Goal: Information Seeking & Learning: Learn about a topic

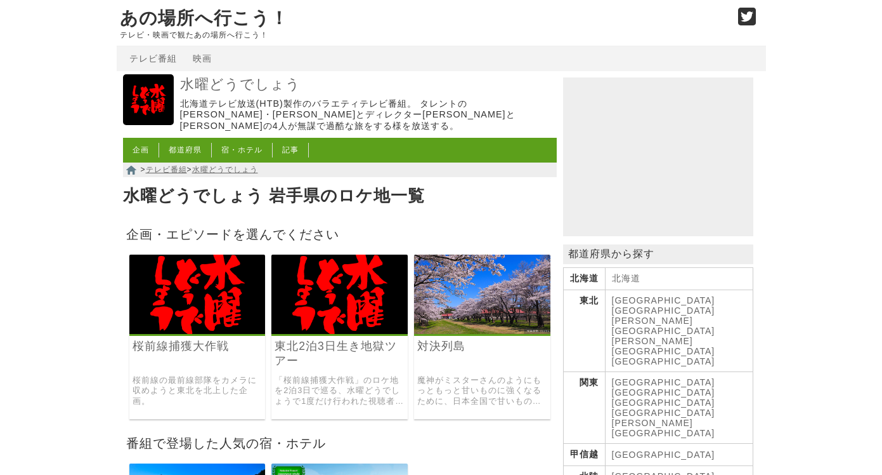
click at [499, 294] on img at bounding box center [482, 293] width 136 height 79
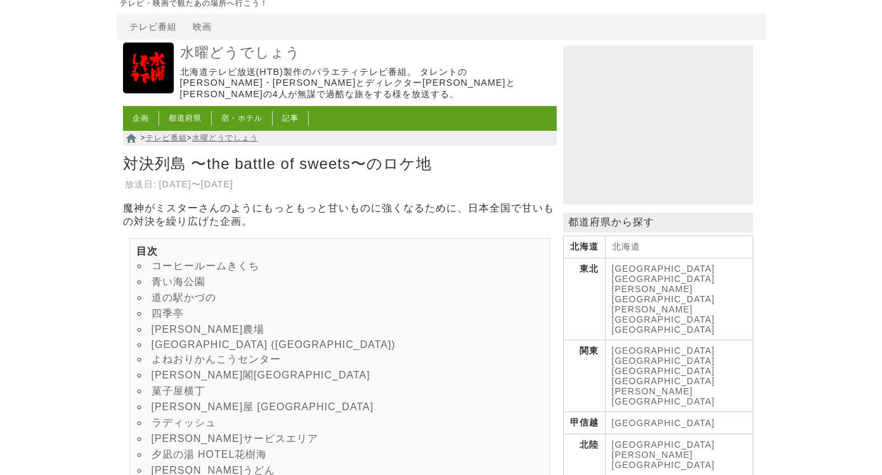
scroll to position [40, 0]
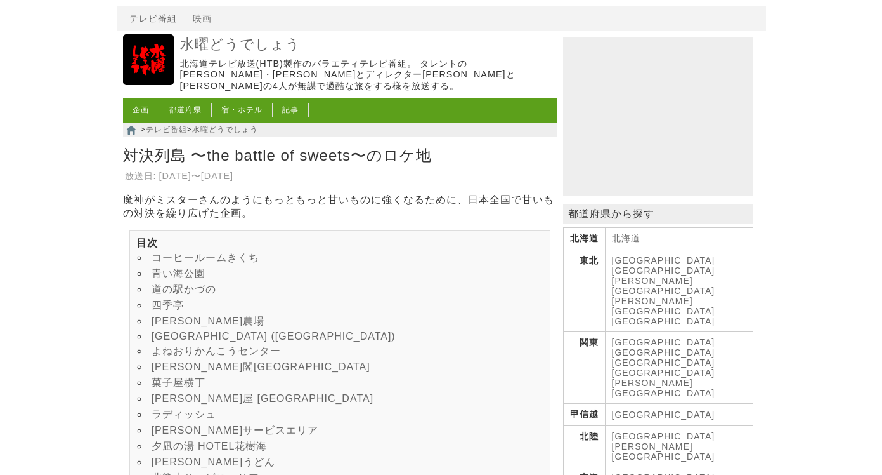
click at [176, 310] on link "四季亭" at bounding box center [168, 304] width 32 height 11
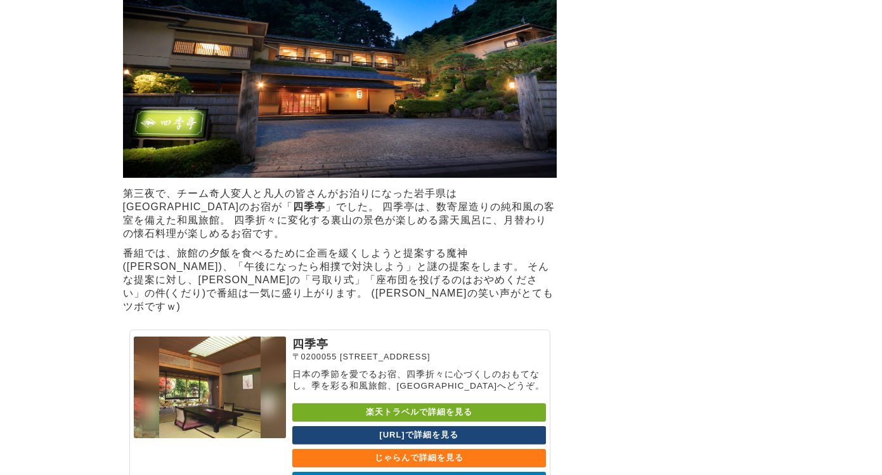
scroll to position [40, 0]
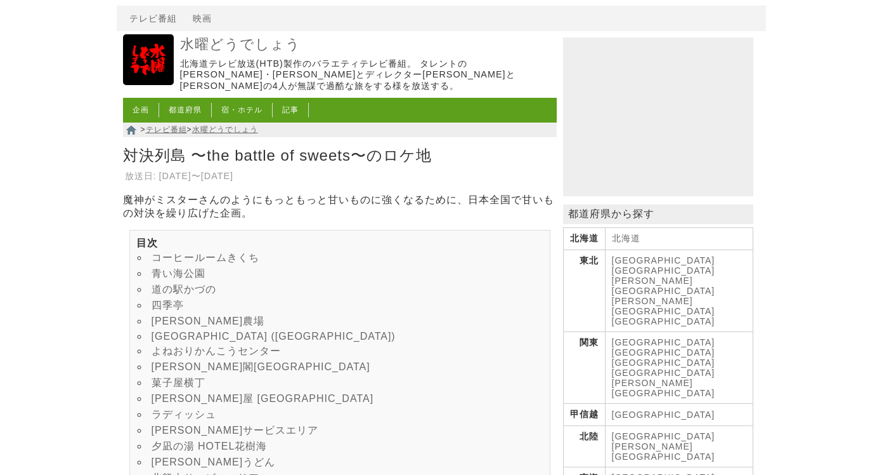
click at [181, 326] on link "小岩井農場" at bounding box center [209, 320] width 114 height 11
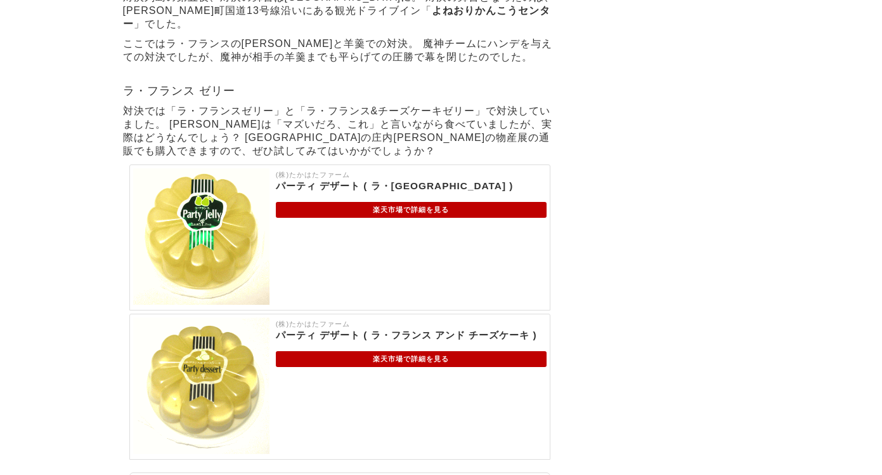
scroll to position [5278, 0]
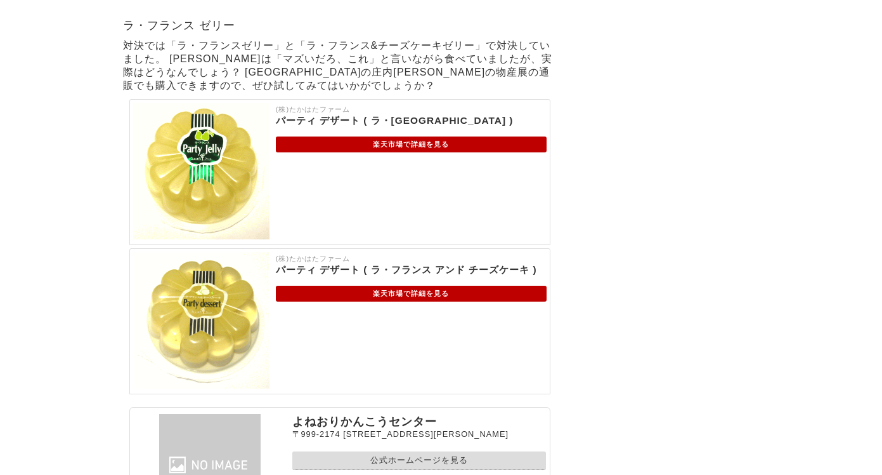
scroll to position [40, 0]
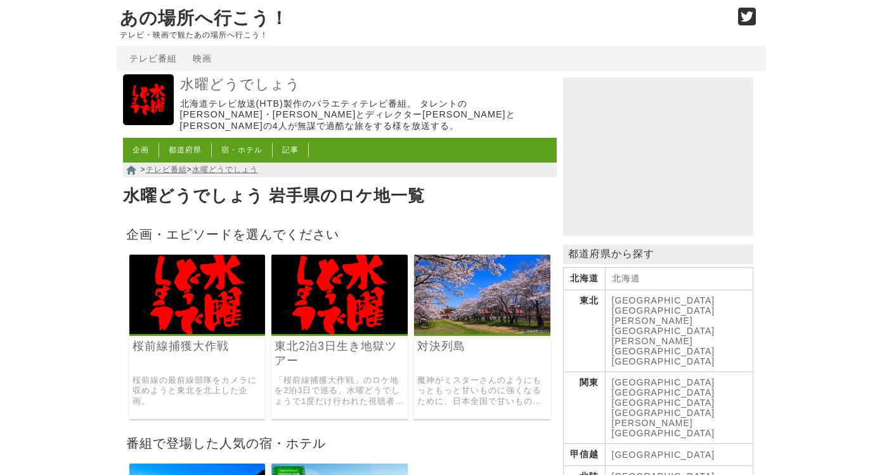
click at [377, 310] on img at bounding box center [340, 293] width 136 height 79
click at [188, 306] on img at bounding box center [197, 293] width 136 height 79
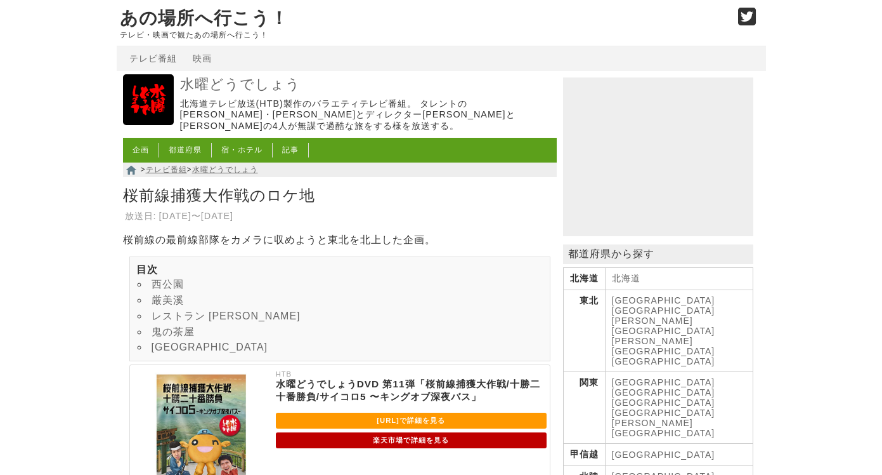
click at [161, 286] on link "西公園" at bounding box center [168, 284] width 32 height 11
click at [174, 337] on link "鬼の茶屋" at bounding box center [173, 331] width 43 height 11
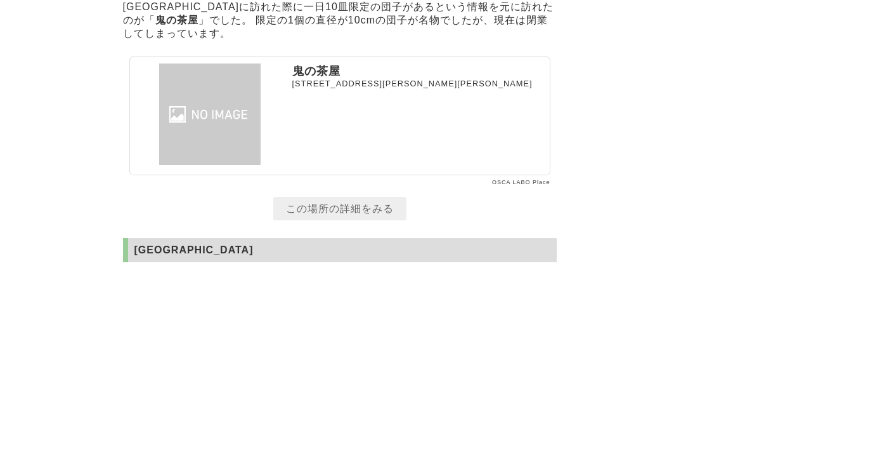
scroll to position [1696, 0]
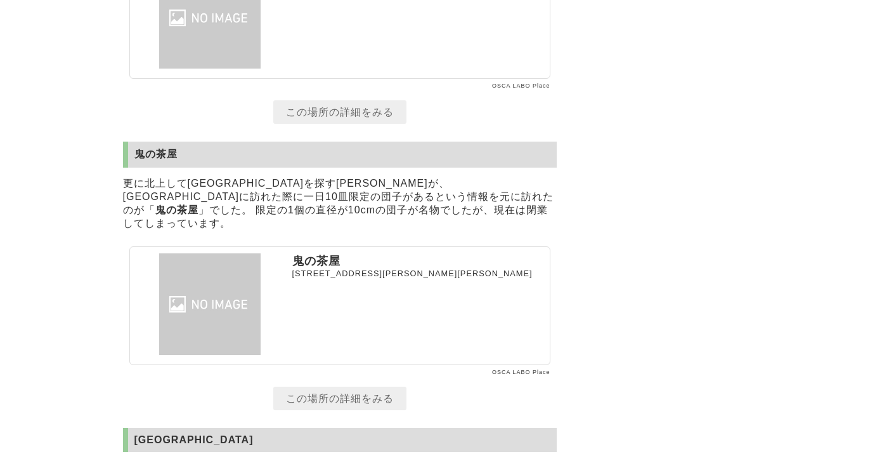
click at [331, 386] on link "この場所の詳細をみる" at bounding box center [339, 397] width 133 height 23
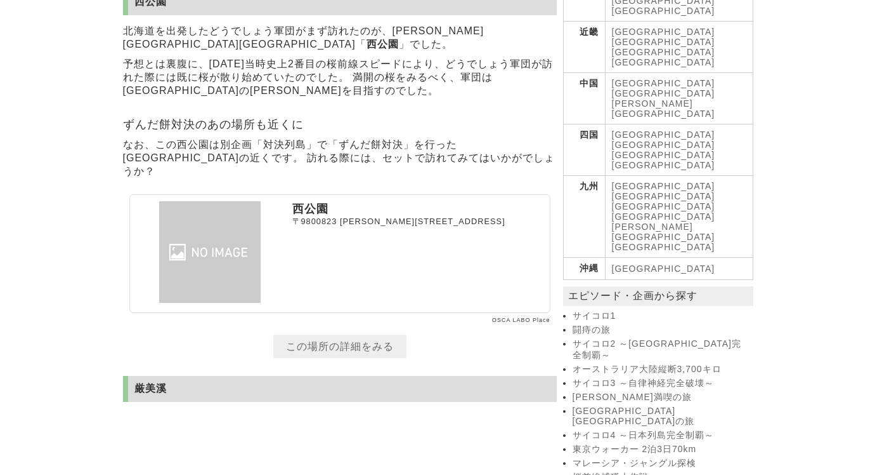
scroll to position [471, 0]
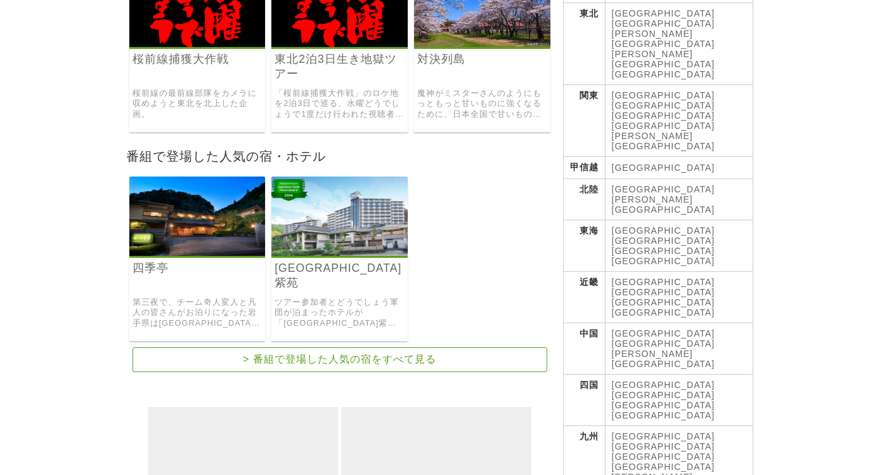
scroll to position [130, 0]
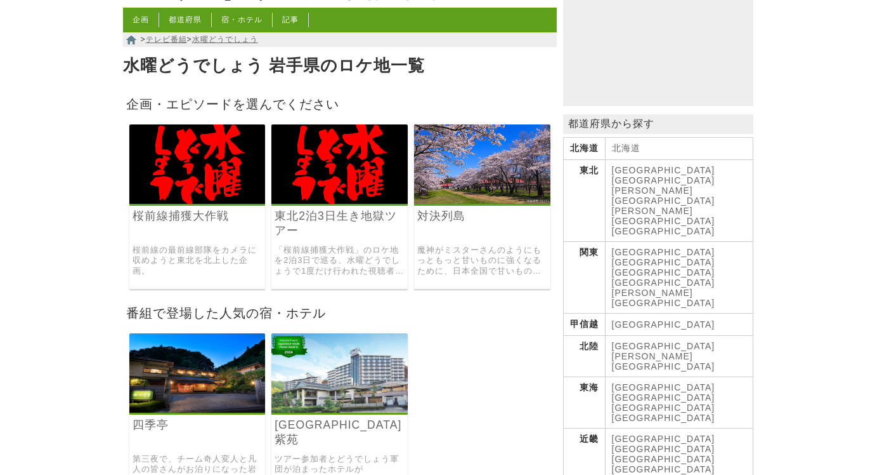
click at [665, 178] on link "[GEOGRAPHIC_DATA]" at bounding box center [663, 180] width 103 height 10
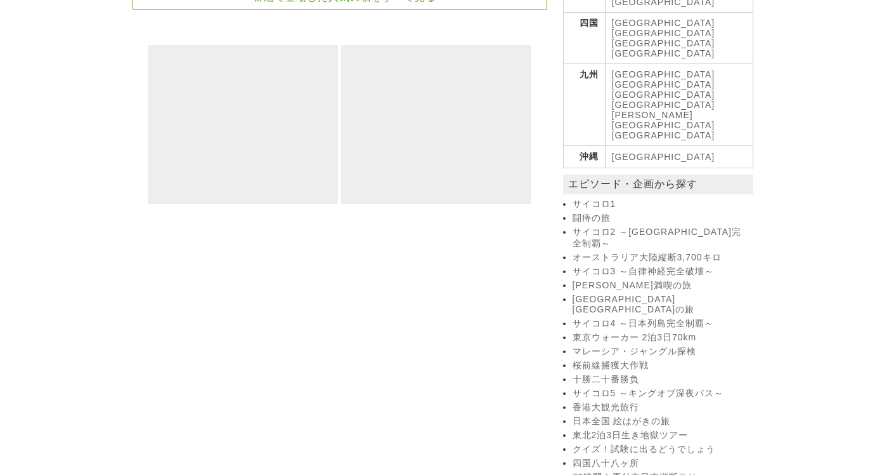
scroll to position [750, 0]
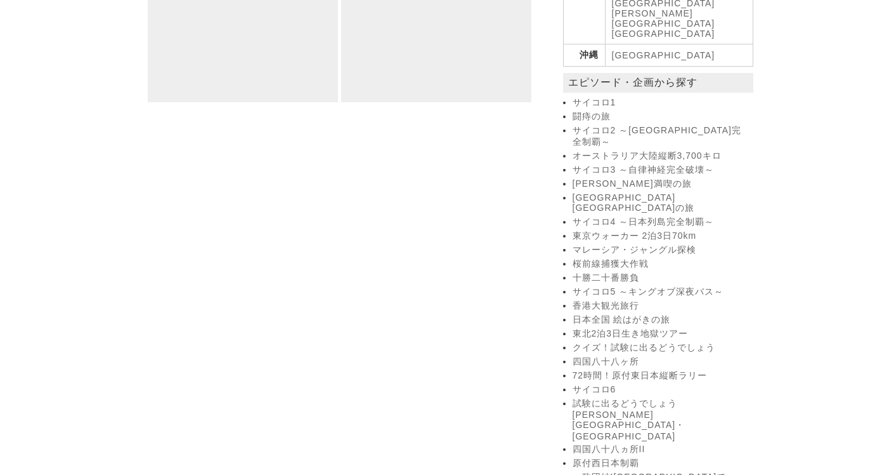
click at [661, 370] on link "72時間！原付東日本縦断ラリー" at bounding box center [662, 375] width 178 height 11
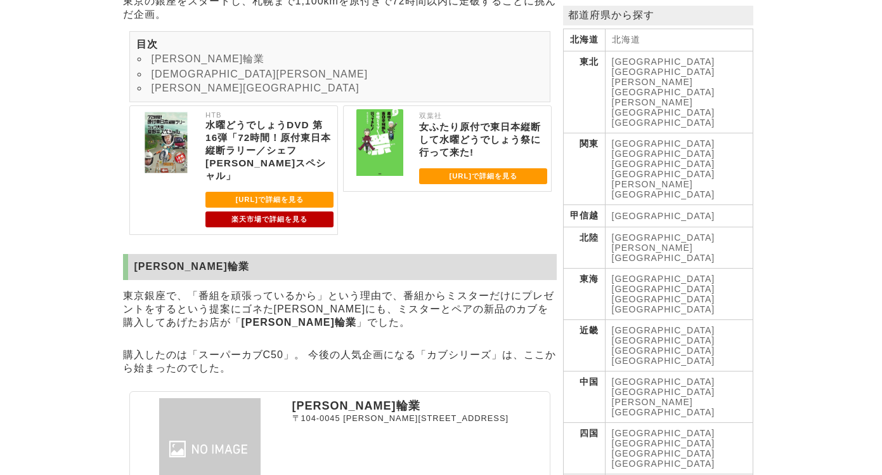
scroll to position [180, 0]
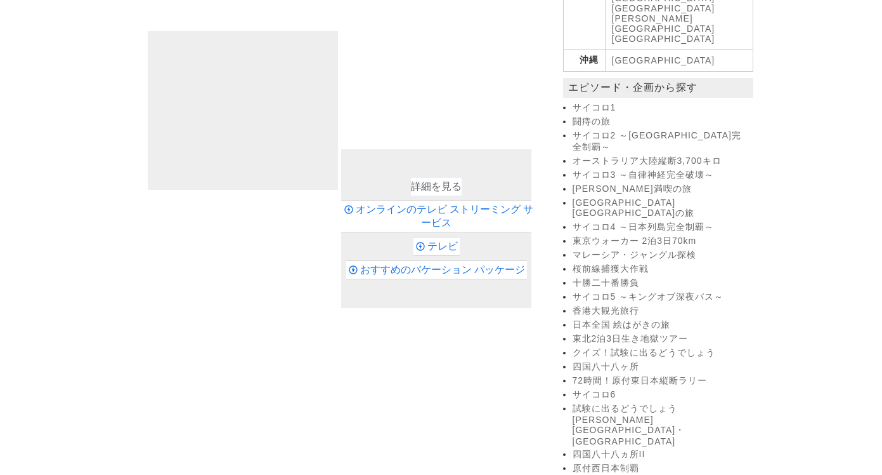
scroll to position [671, 0]
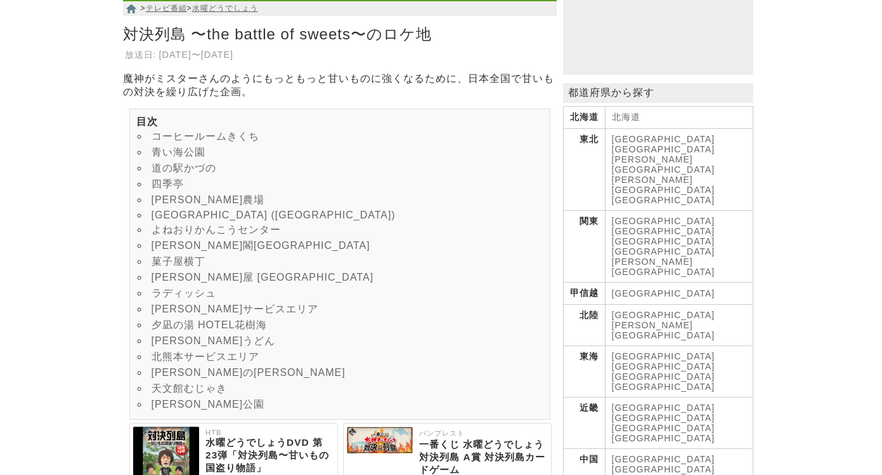
scroll to position [226, 0]
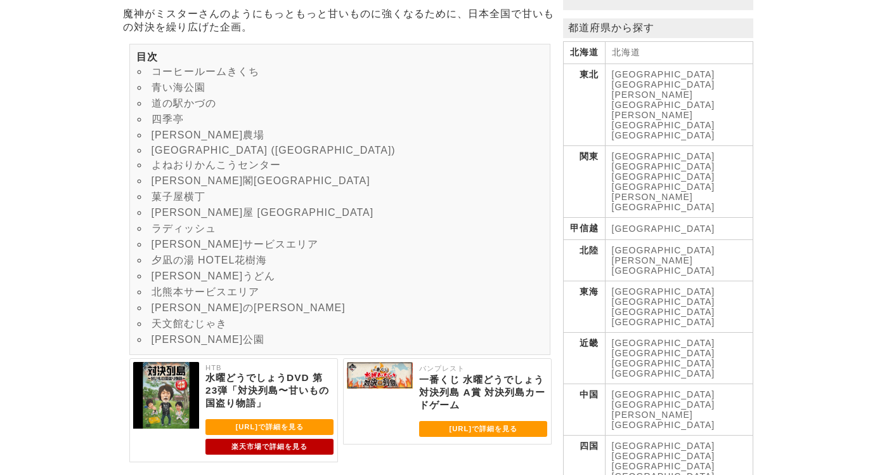
click at [180, 218] on link "川上屋 花水亭" at bounding box center [263, 212] width 223 height 11
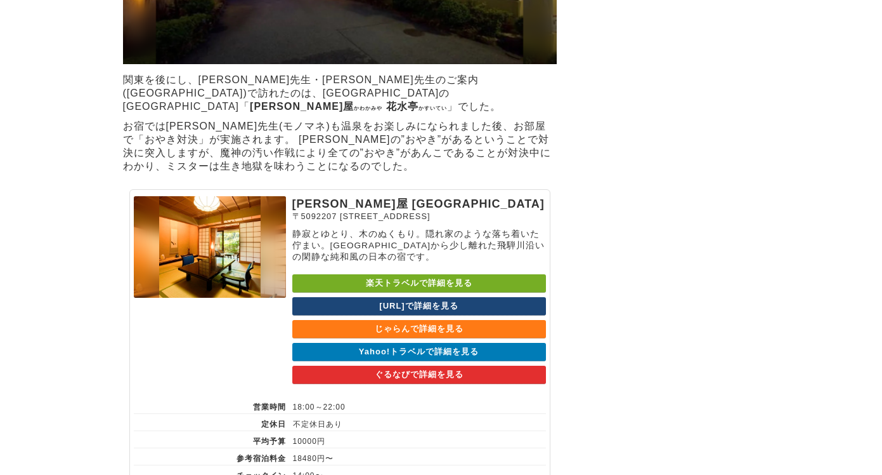
scroll to position [7277, 0]
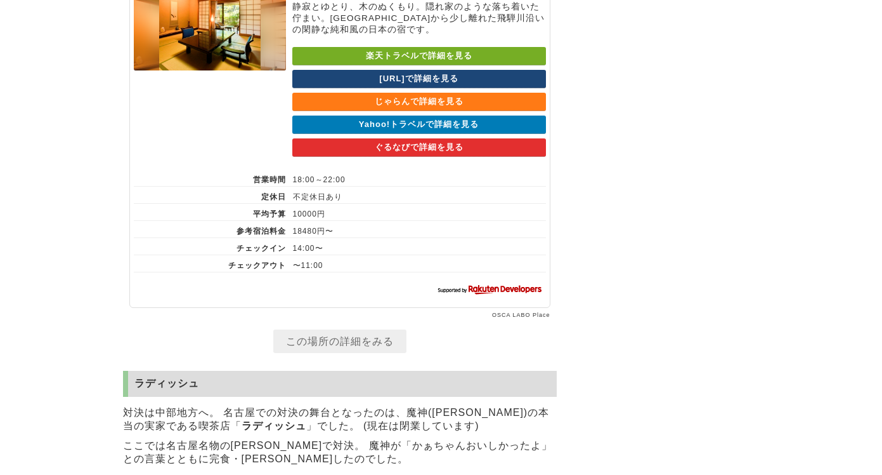
scroll to position [226, 0]
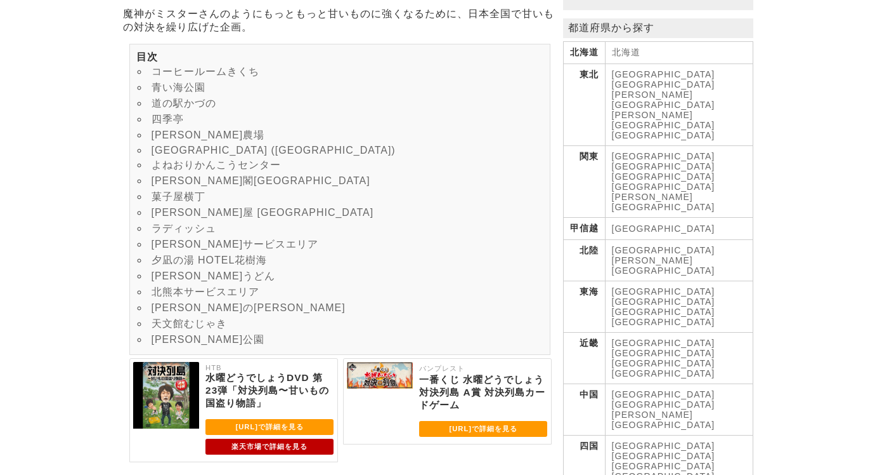
click at [180, 233] on link "ラディッシュ" at bounding box center [184, 228] width 65 height 11
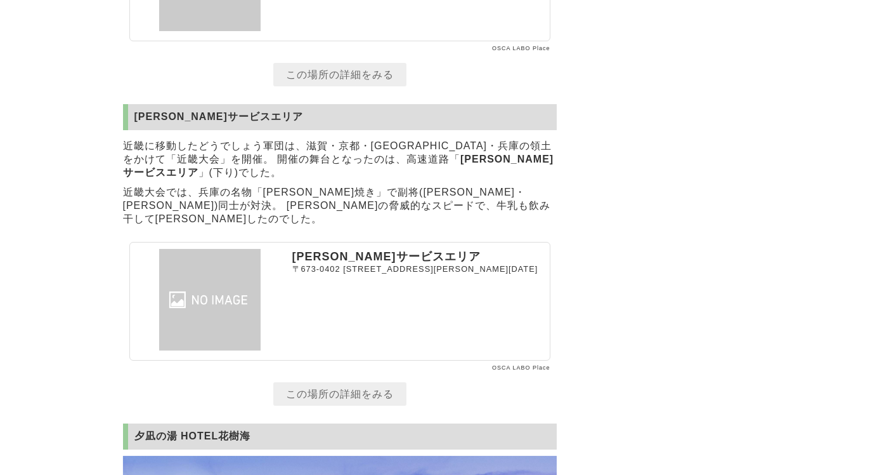
scroll to position [226, 0]
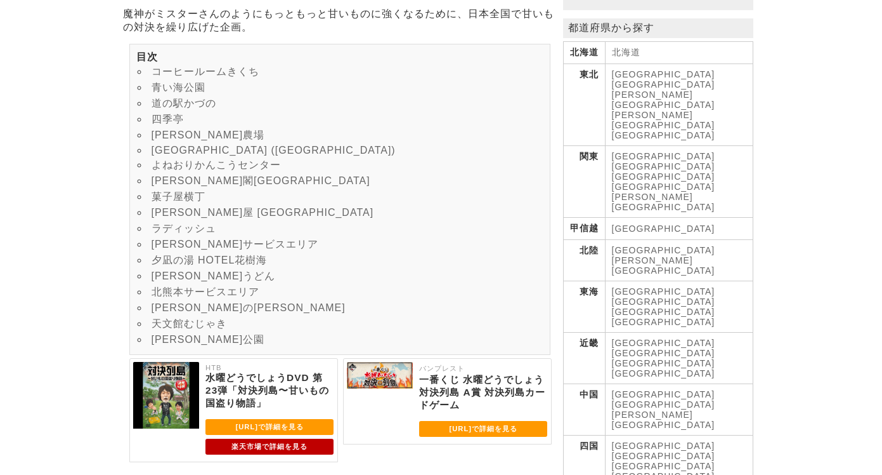
click at [182, 186] on link "長生閣明月苑" at bounding box center [261, 180] width 219 height 11
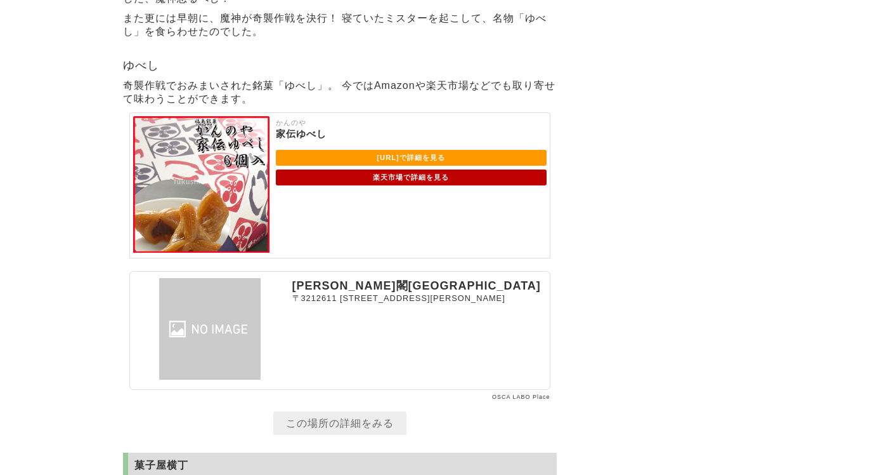
scroll to position [226, 0]
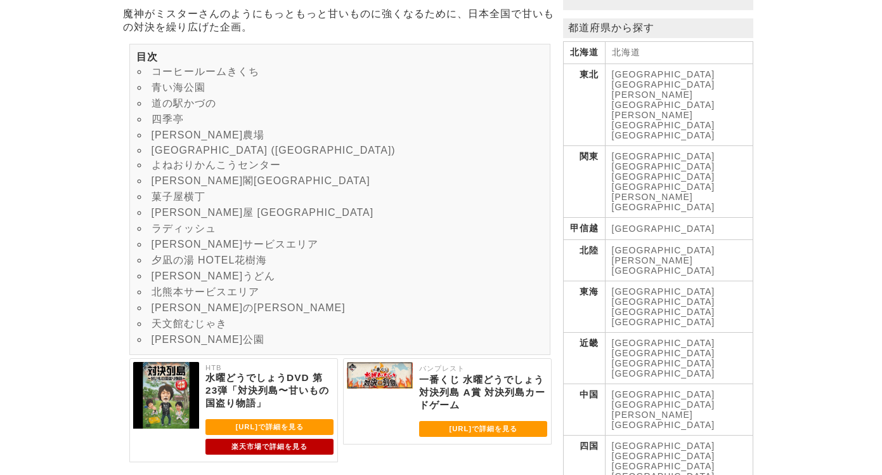
click at [180, 170] on link "よねおりかんこうセンター" at bounding box center [216, 164] width 129 height 11
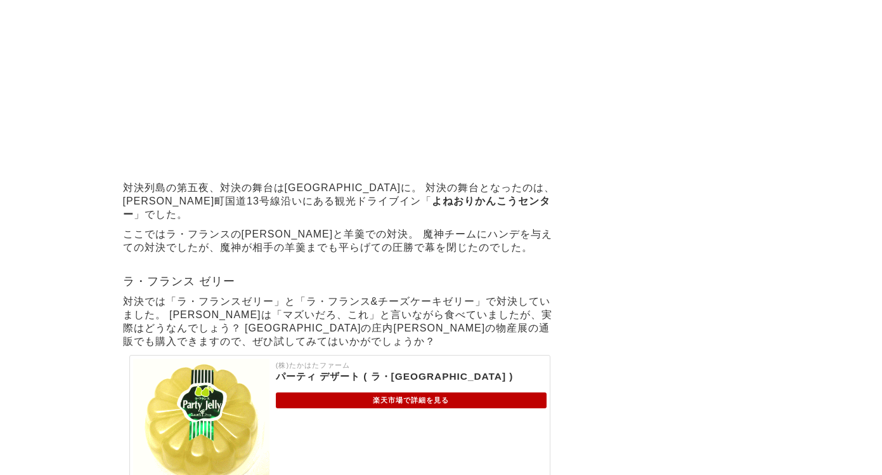
scroll to position [226, 0]
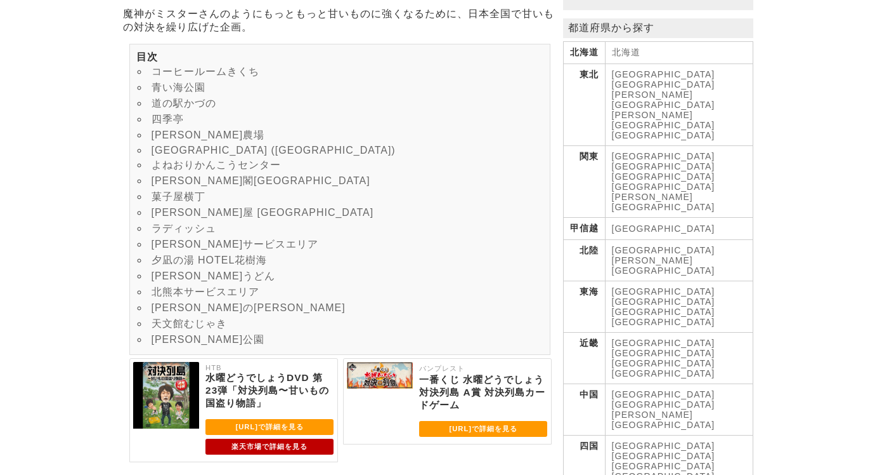
click at [178, 108] on link "道の駅かづの" at bounding box center [184, 103] width 65 height 11
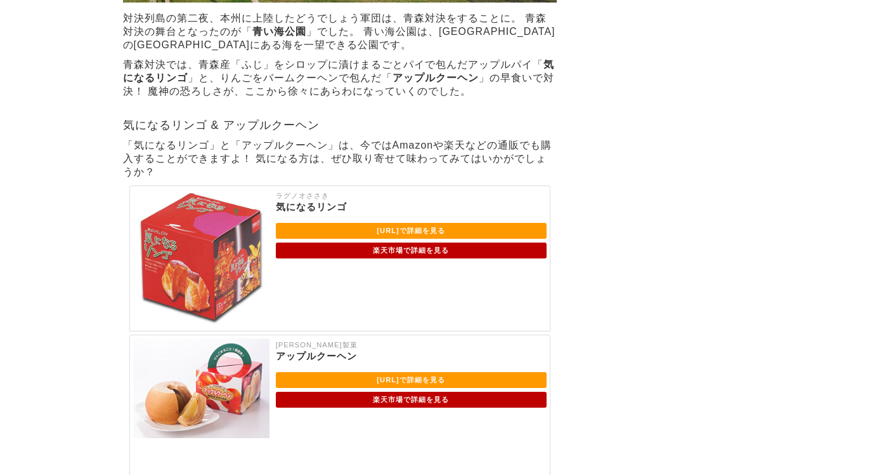
scroll to position [1718, 0]
